Goal: Ask a question

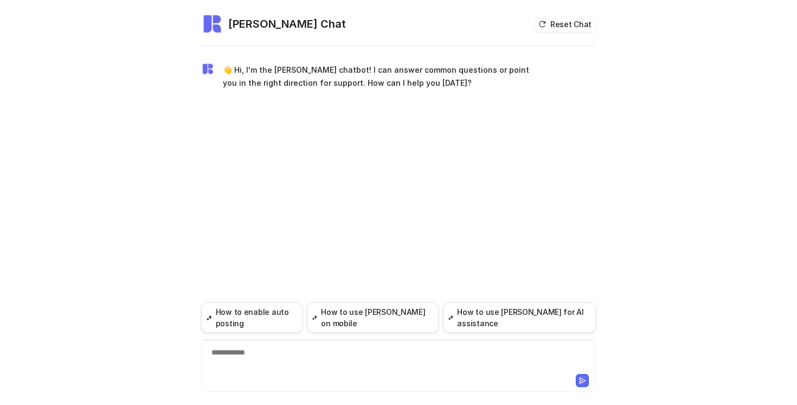
click at [272, 355] on div "**********" at bounding box center [398, 359] width 389 height 25
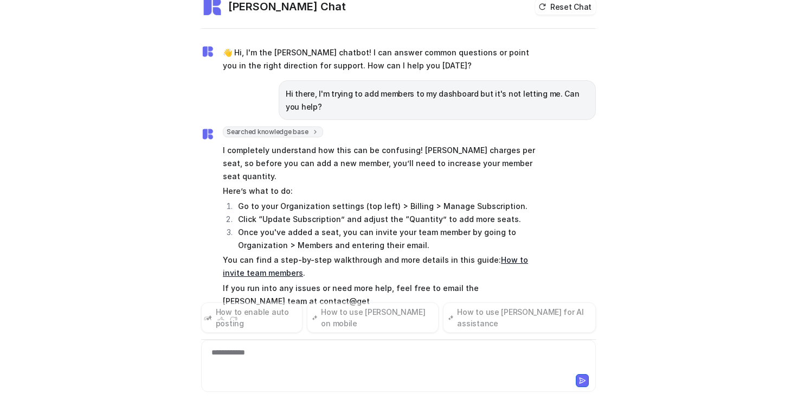
scroll to position [30, 0]
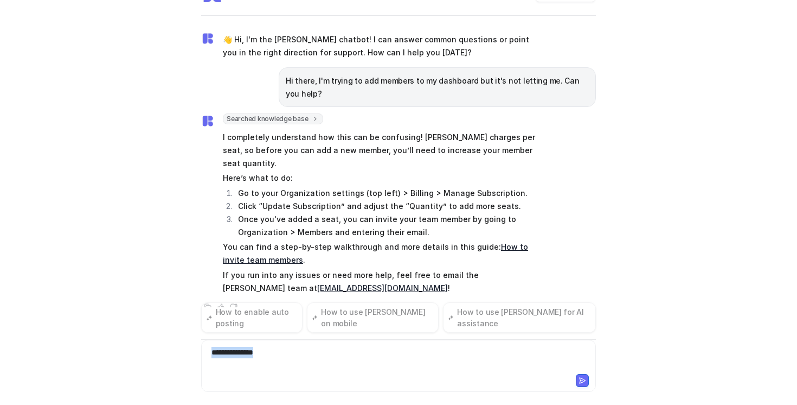
drag, startPoint x: 283, startPoint y: 349, endPoint x: 131, endPoint y: 351, distance: 151.9
click at [131, 351] on div "[PERSON_NAME] Chat Reset Chat 👋 Hi, I'm the [PERSON_NAME] chatbot! I can answer…" at bounding box center [398, 202] width 797 height 405
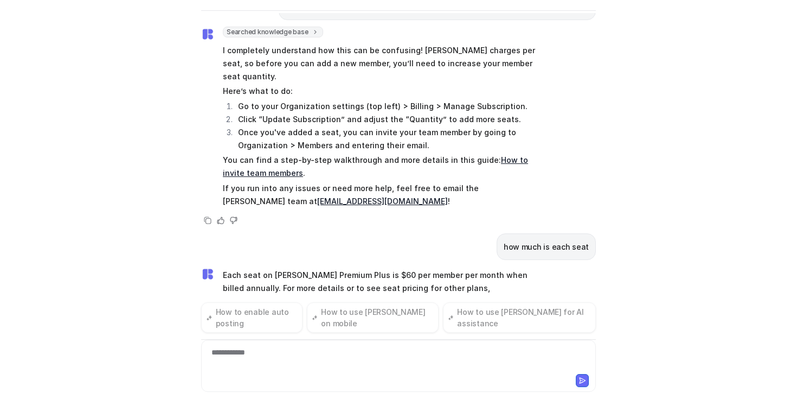
scroll to position [110, 0]
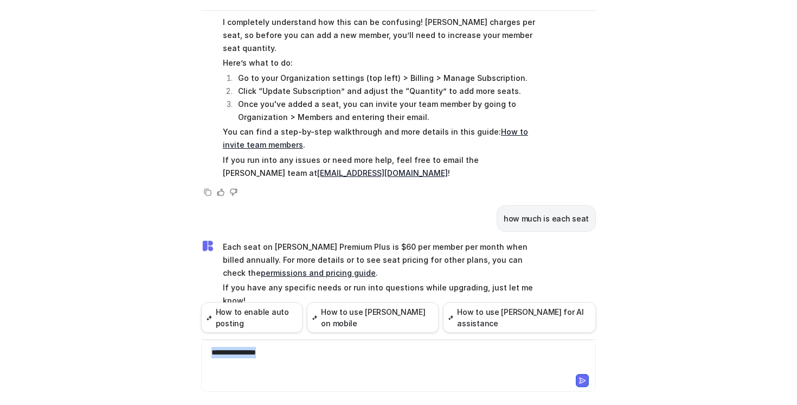
drag, startPoint x: 292, startPoint y: 350, endPoint x: 164, endPoint y: 333, distance: 128.6
click at [164, 333] on div "[PERSON_NAME] Chat Reset Chat 👋 Hi, I'm the [PERSON_NAME] chatbot! I can answer…" at bounding box center [398, 202] width 797 height 405
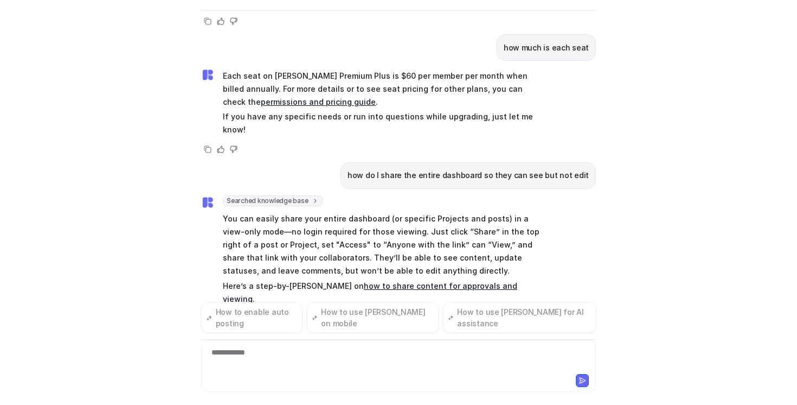
scroll to position [294, 0]
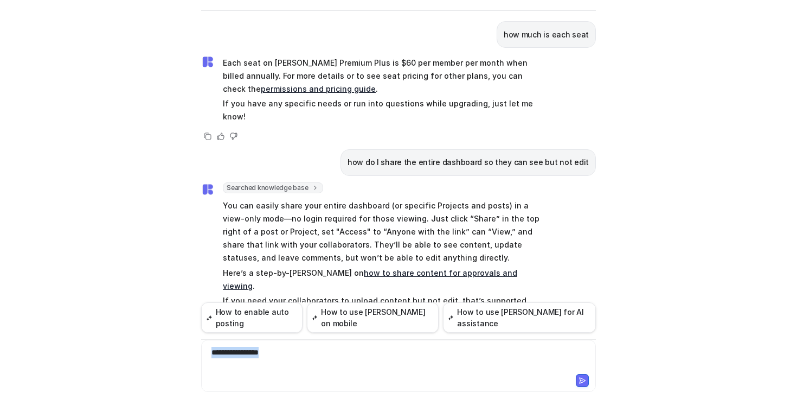
drag, startPoint x: 291, startPoint y: 362, endPoint x: 173, endPoint y: 341, distance: 119.5
click at [173, 341] on div "[PERSON_NAME] Chat Reset Chat 👋 Hi, I'm the [PERSON_NAME] chatbot! I can answer…" at bounding box center [398, 202] width 797 height 405
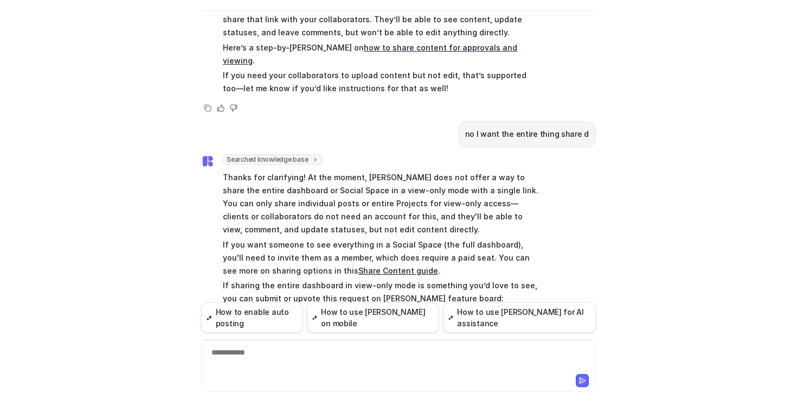
scroll to position [519, 0]
